Goal: Task Accomplishment & Management: Use online tool/utility

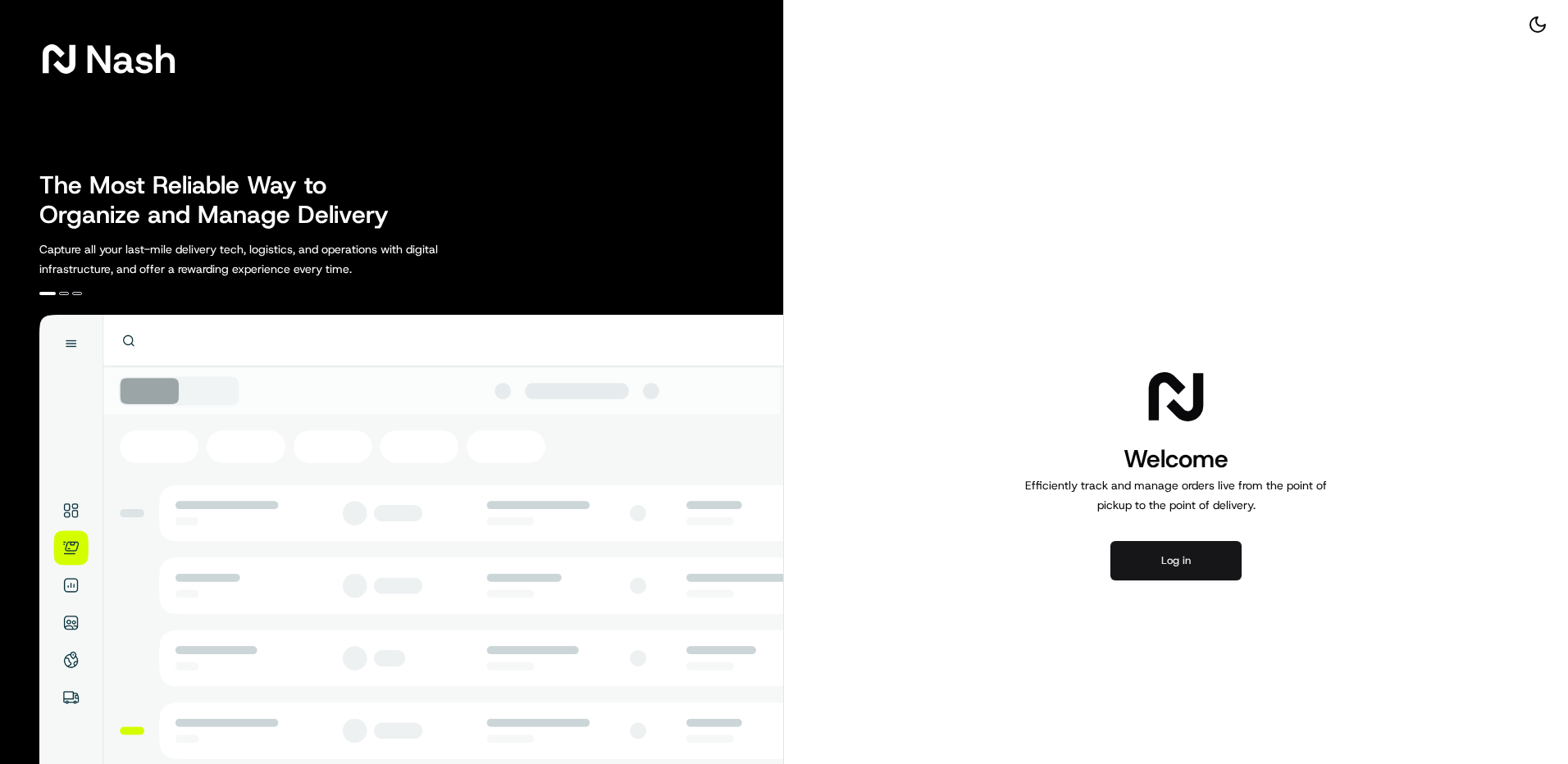
click at [1171, 548] on button "Log in" at bounding box center [1176, 560] width 131 height 39
